Goal: Task Accomplishment & Management: Manage account settings

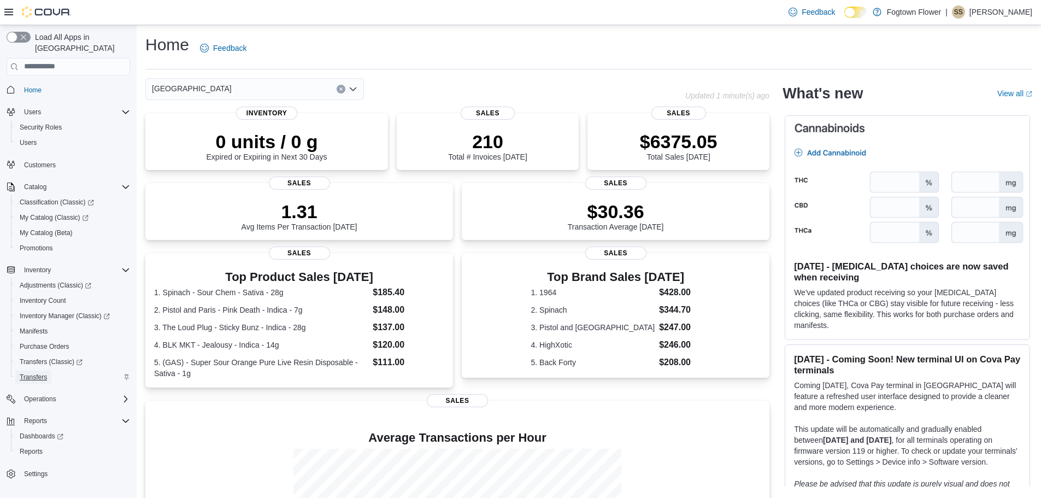
click at [50, 371] on link "Transfers" at bounding box center [33, 377] width 36 height 13
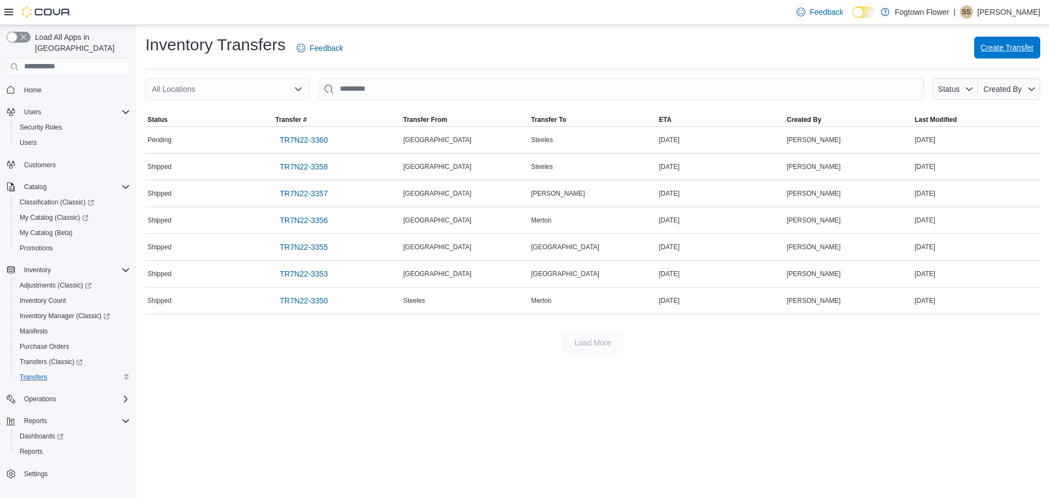
click at [983, 49] on span "Create Transfer" at bounding box center [1007, 47] width 53 height 11
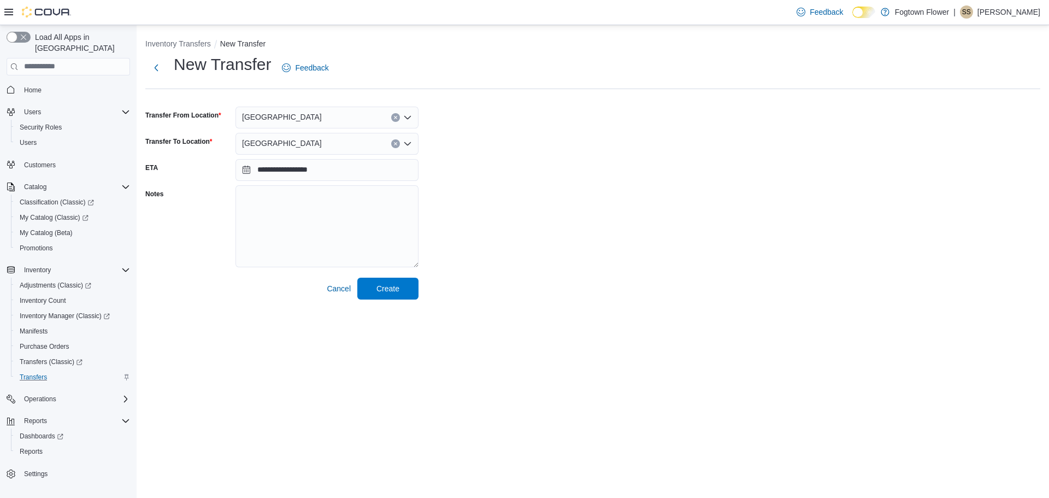
click at [362, 150] on div "[GEOGRAPHIC_DATA]" at bounding box center [327, 144] width 183 height 22
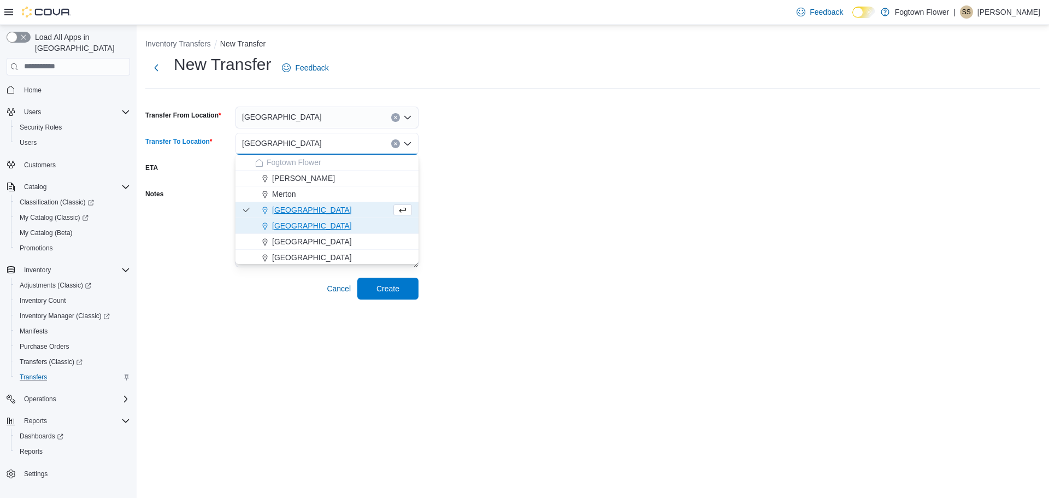
click at [329, 230] on div "[GEOGRAPHIC_DATA]" at bounding box center [333, 225] width 157 height 11
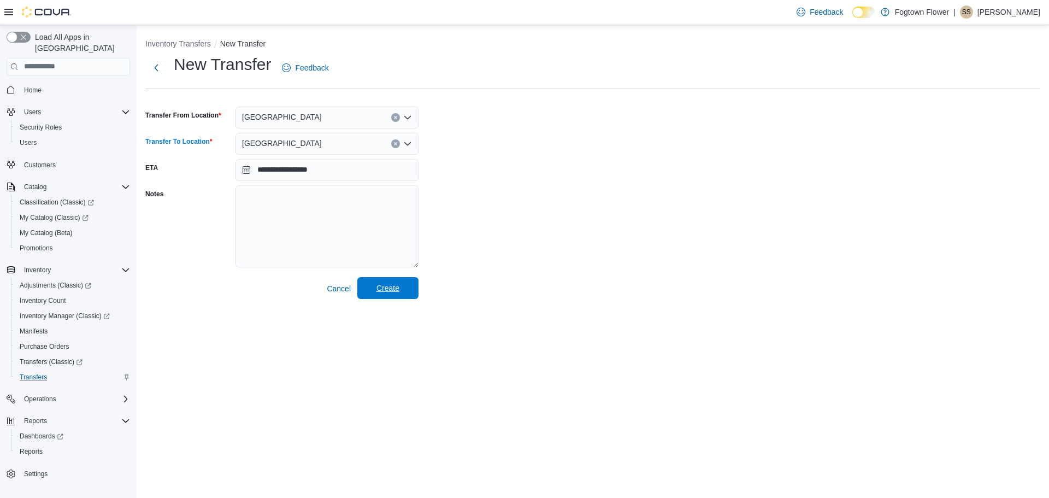
click at [417, 292] on button "Create" at bounding box center [387, 288] width 61 height 22
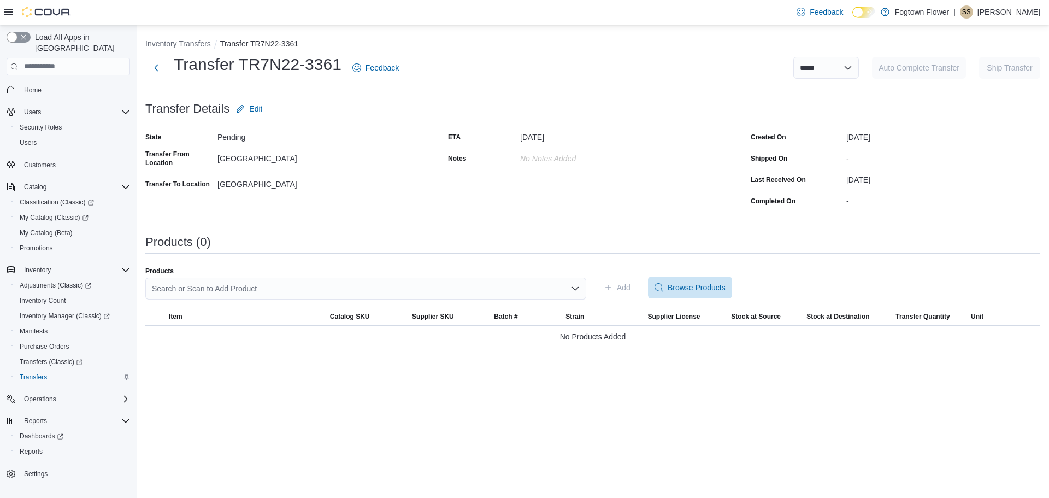
click at [471, 290] on div "Search or Scan to Add Product" at bounding box center [365, 289] width 441 height 22
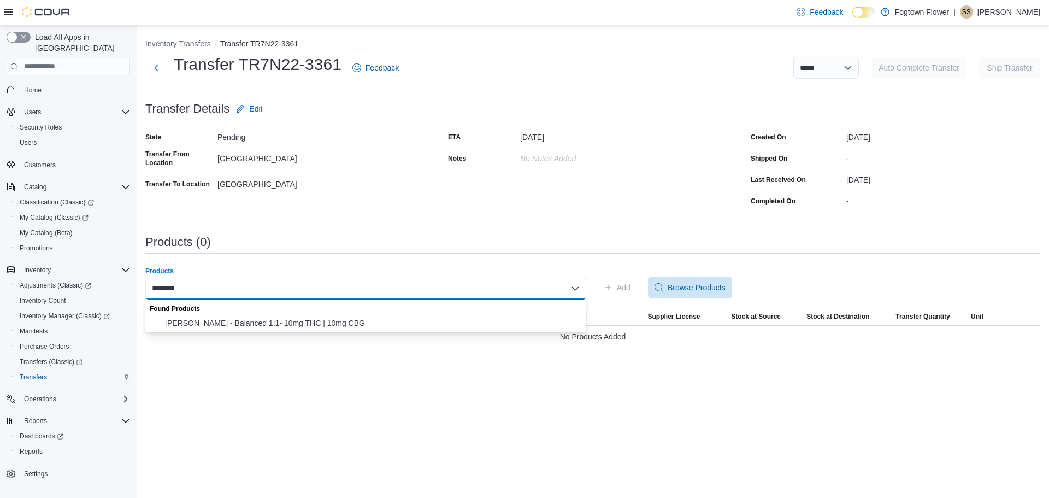
type input "********"
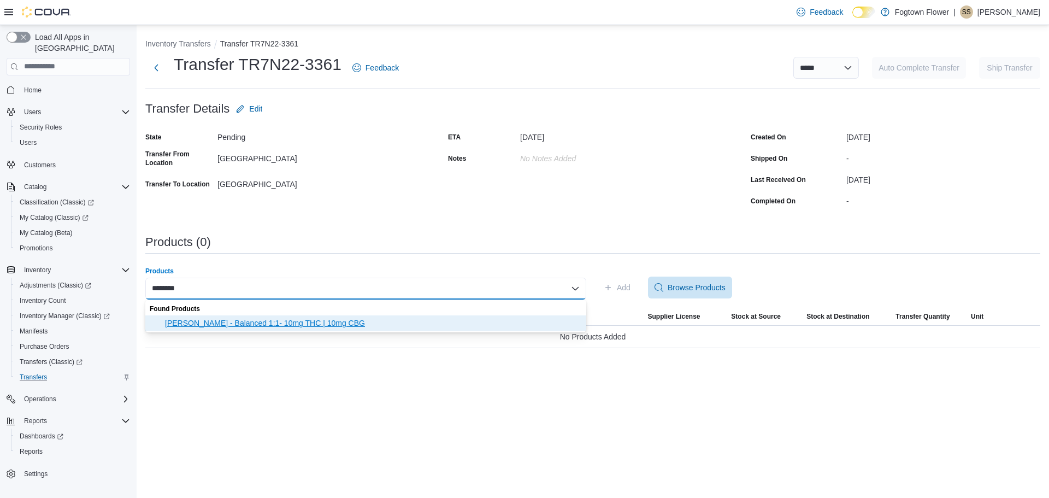
click at [321, 321] on span "[PERSON_NAME] - Balanced 1:1- 10mg THC | 10mg CBG" at bounding box center [372, 323] width 415 height 11
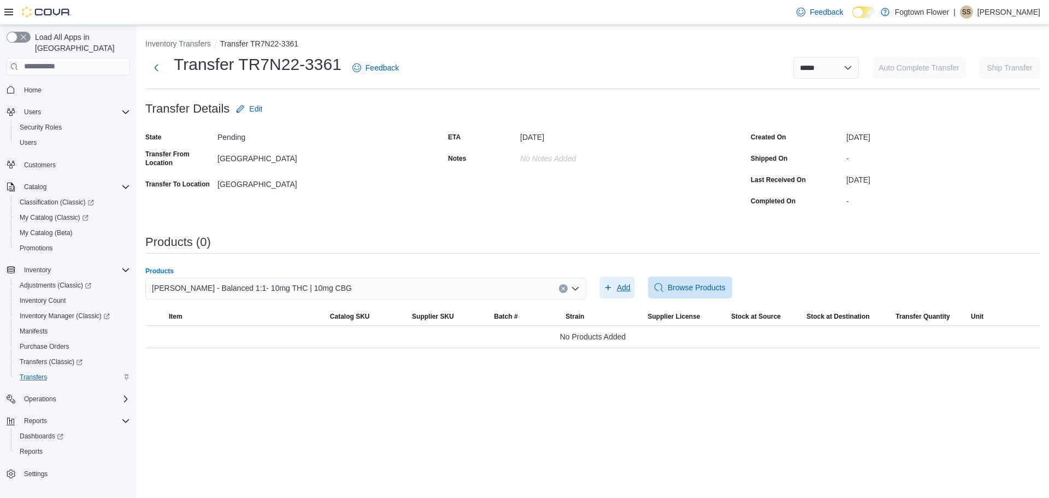
click at [618, 293] on span "Add" at bounding box center [617, 288] width 27 height 22
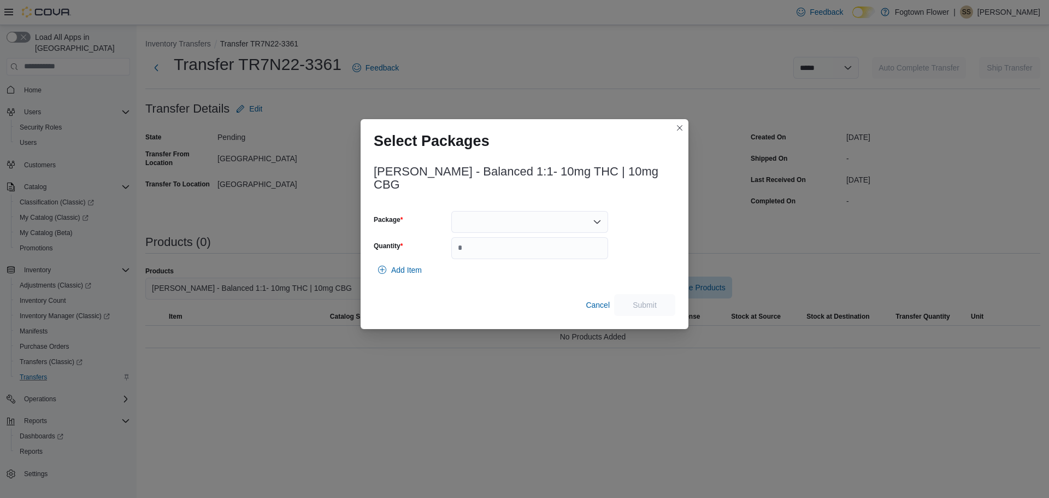
click at [520, 220] on div at bounding box center [529, 222] width 157 height 22
click at [520, 286] on span "H0013257" at bounding box center [536, 281] width 131 height 11
click at [514, 242] on input "Quantity" at bounding box center [529, 248] width 157 height 22
type input "*"
click at [654, 293] on span "Submit" at bounding box center [645, 304] width 48 height 22
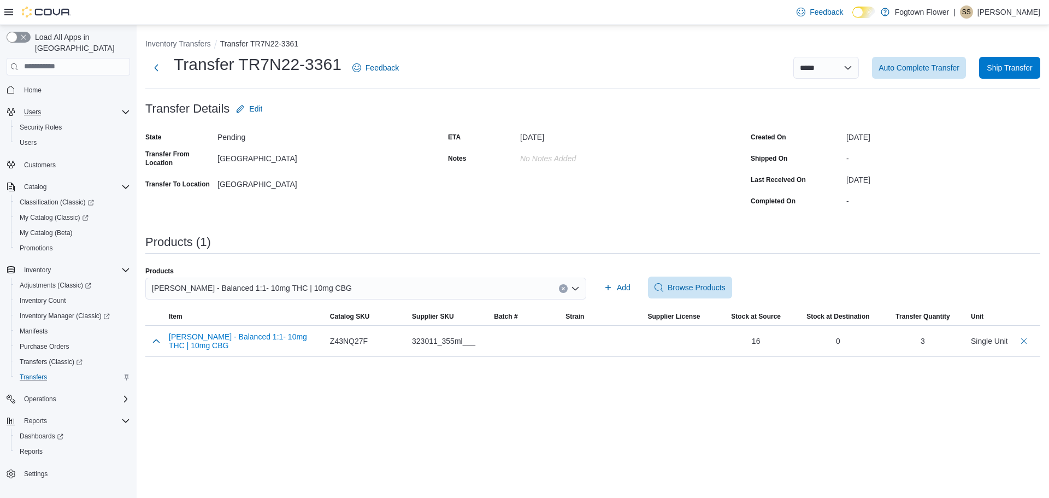
drag, startPoint x: 175, startPoint y: 73, endPoint x: 125, endPoint y: 103, distance: 58.6
click at [137, 93] on div "**********" at bounding box center [593, 195] width 913 height 340
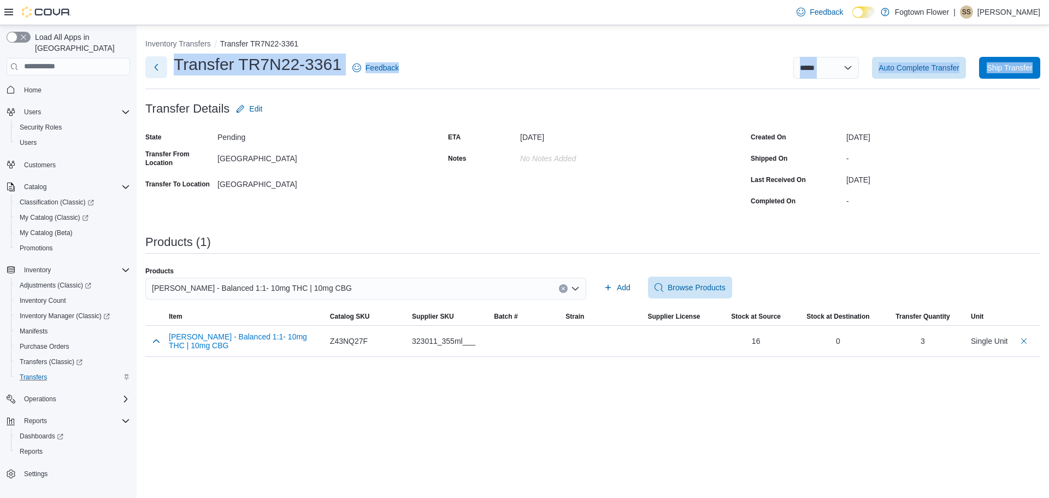
click at [154, 72] on button "Next" at bounding box center [156, 67] width 22 height 22
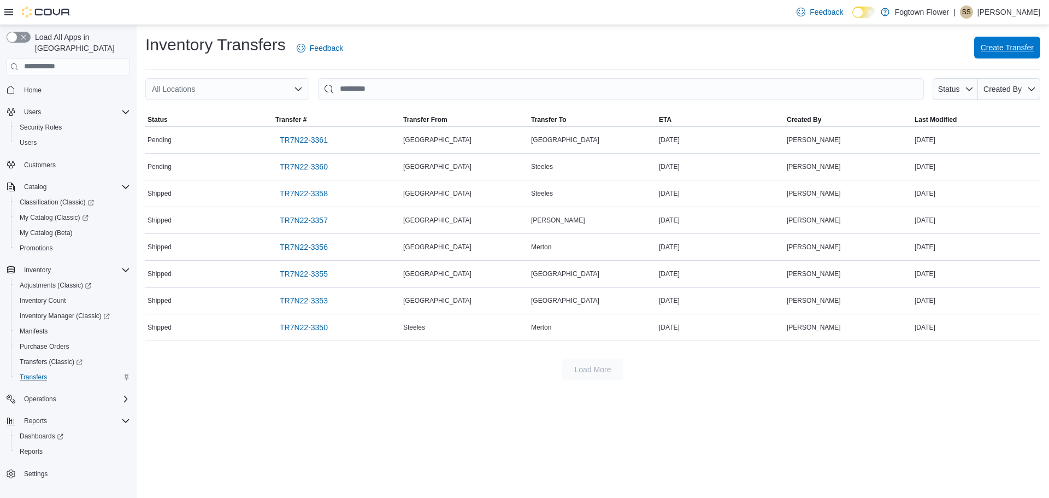
click at [1006, 44] on span "Create Transfer" at bounding box center [1007, 47] width 53 height 11
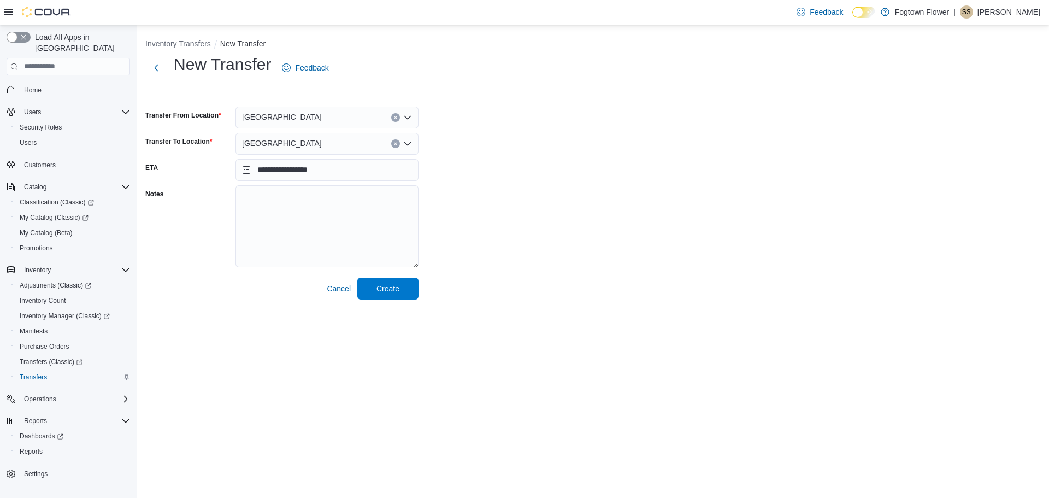
click at [296, 140] on div "[GEOGRAPHIC_DATA]" at bounding box center [327, 144] width 183 height 22
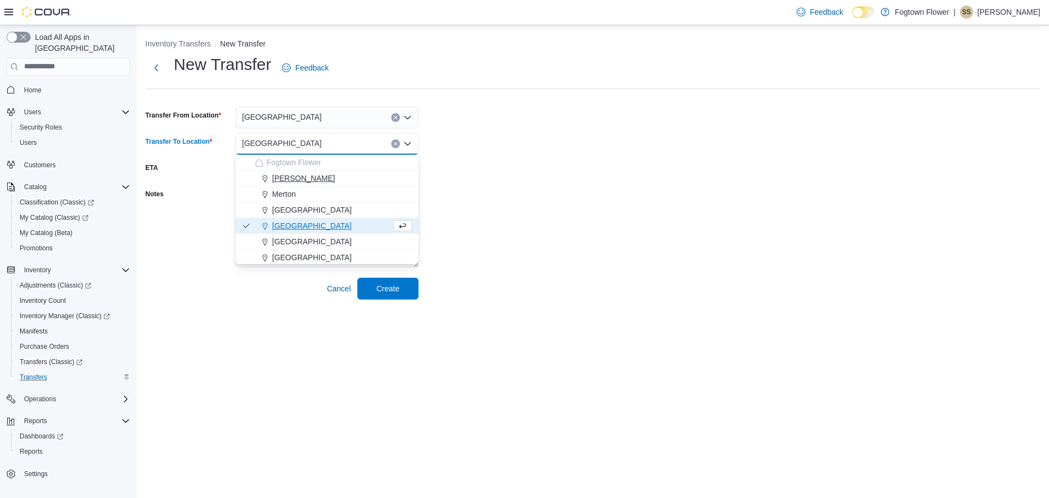
click at [302, 174] on div "[PERSON_NAME]" at bounding box center [333, 178] width 157 height 11
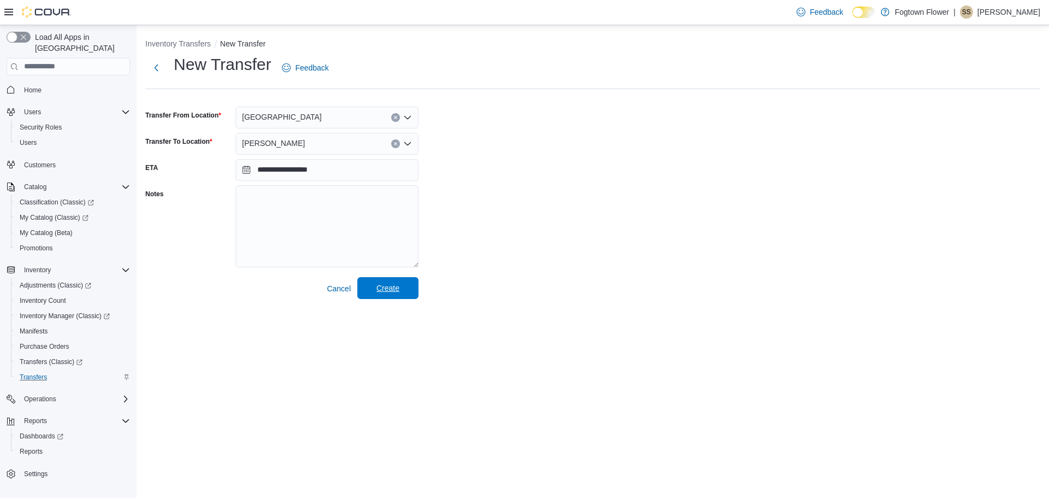
click at [383, 285] on span "Create" at bounding box center [388, 288] width 23 height 11
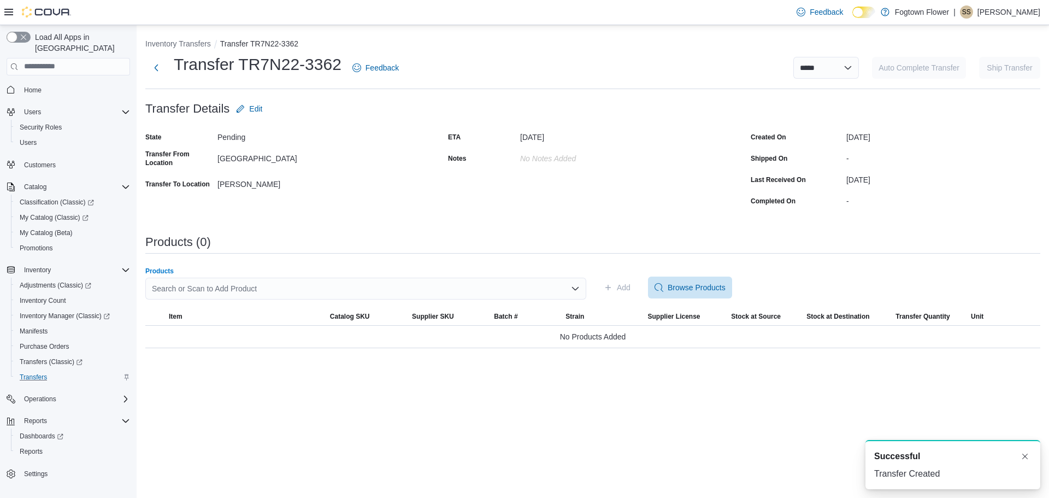
click at [497, 288] on div "Search or Scan to Add Product" at bounding box center [365, 289] width 441 height 22
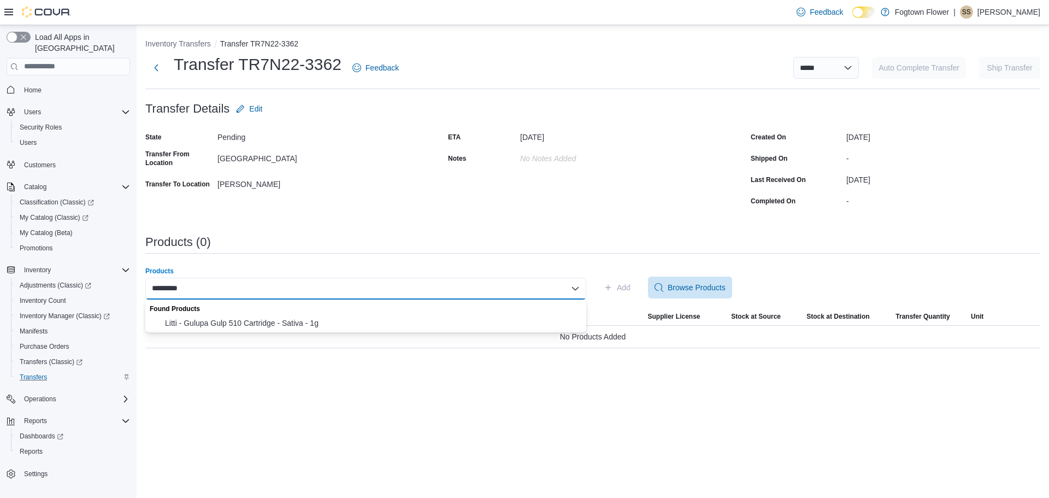
type input "*********"
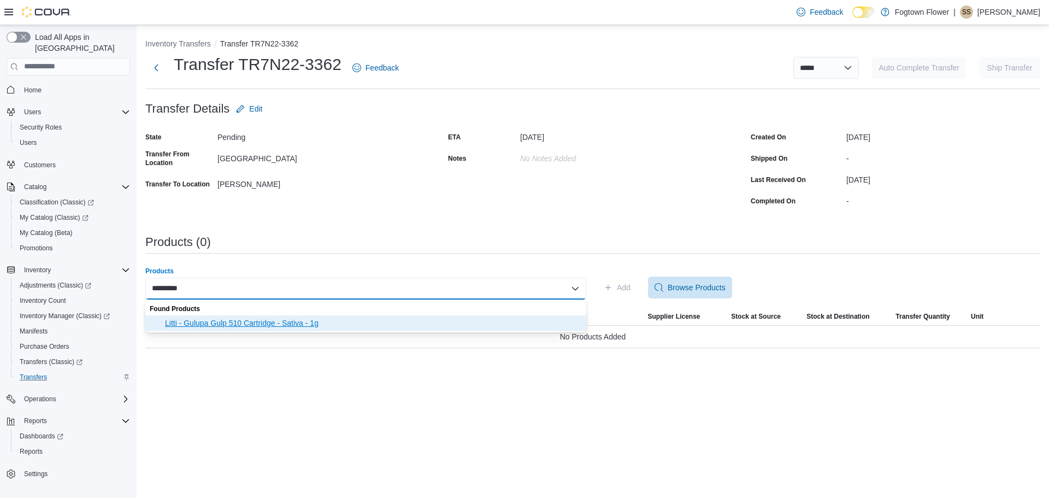
click at [313, 324] on span "Litti - Gulupa Gulp 510 Cartridge - Sativa - 1g" at bounding box center [372, 323] width 415 height 11
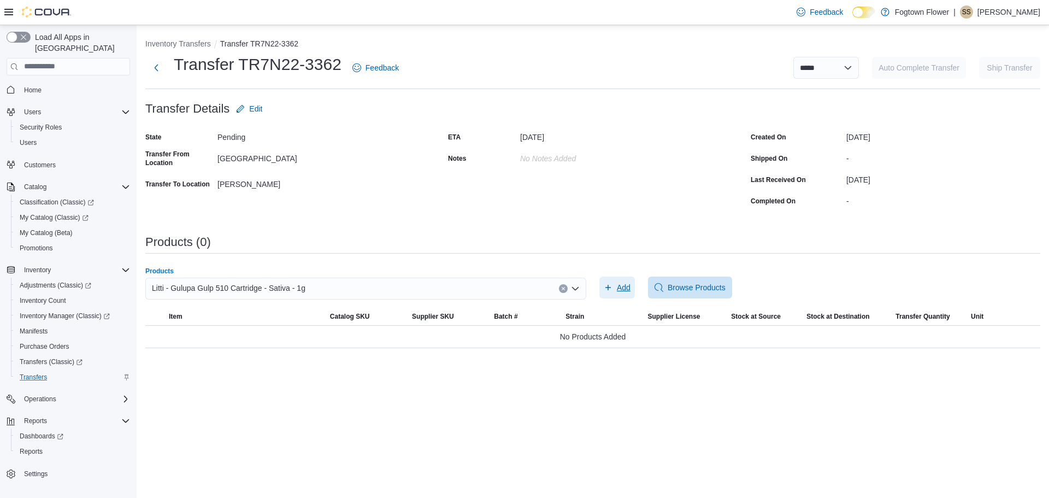
click at [622, 290] on span "Add" at bounding box center [624, 287] width 14 height 11
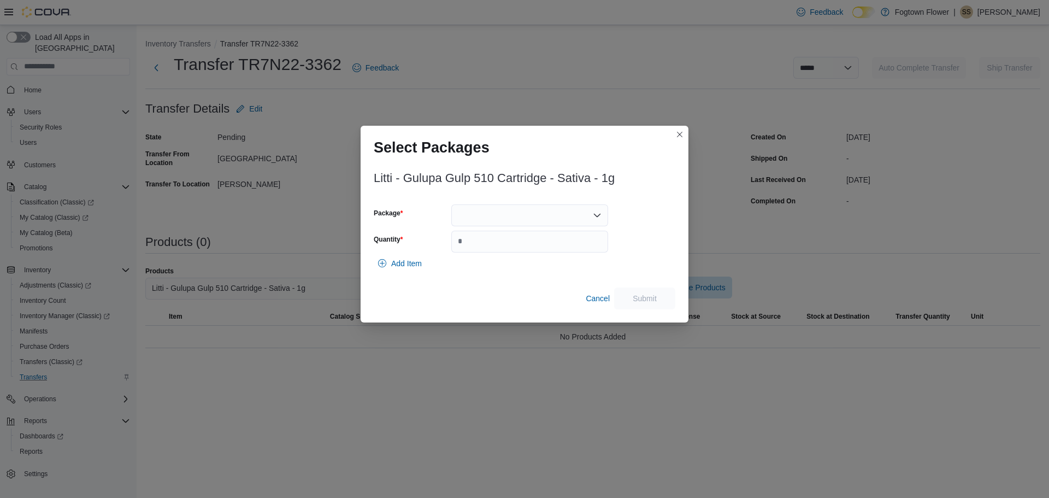
click at [563, 219] on div at bounding box center [529, 215] width 157 height 22
click at [544, 255] on span "VP633791A" at bounding box center [536, 249] width 131 height 11
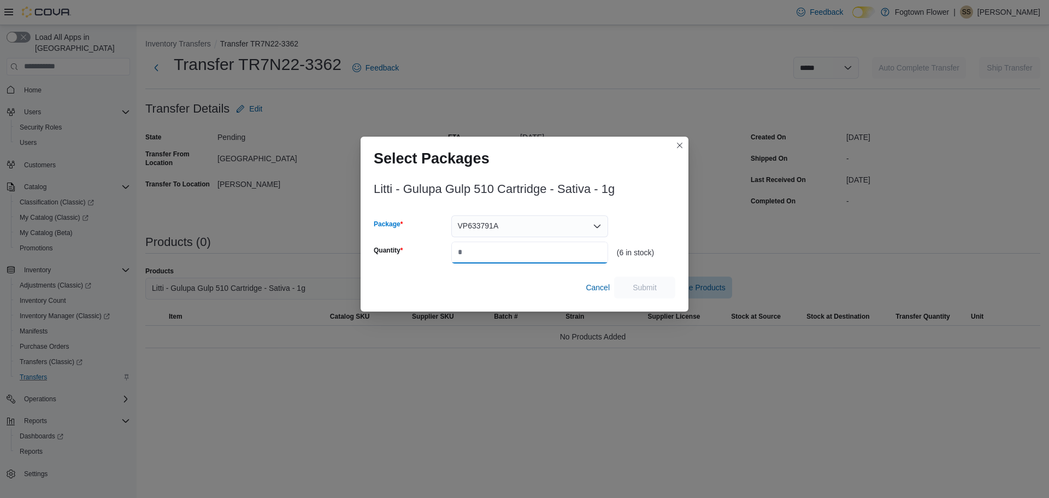
click at [534, 254] on input "Quantity" at bounding box center [529, 253] width 157 height 22
type input "*"
click at [652, 291] on span "Submit" at bounding box center [645, 286] width 24 height 11
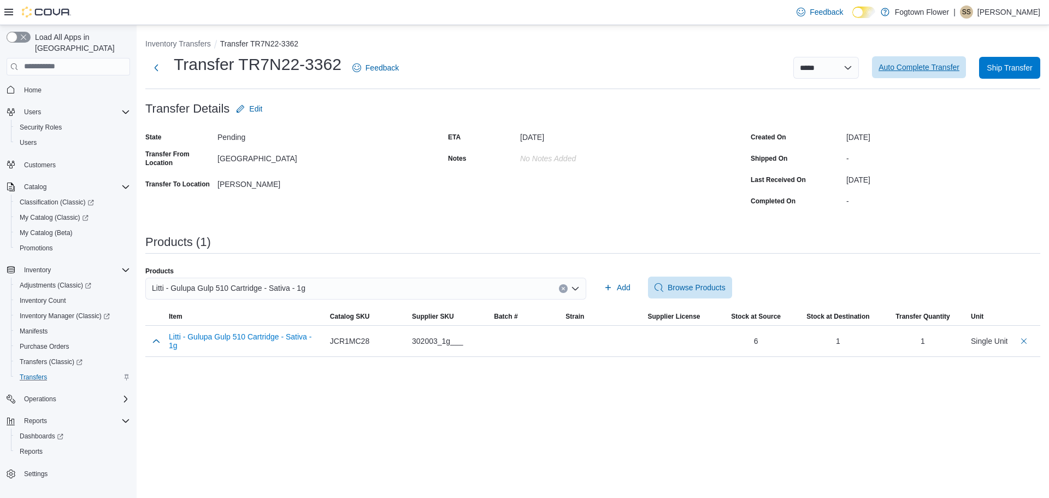
click at [918, 72] on span "Auto Complete Transfer" at bounding box center [919, 67] width 81 height 11
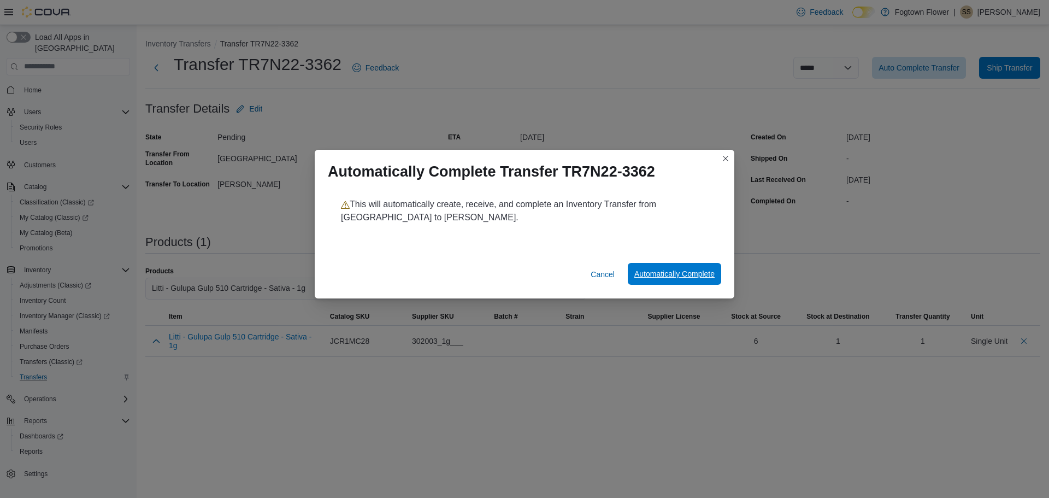
click at [663, 274] on span "Automatically Complete" at bounding box center [674, 273] width 80 height 11
